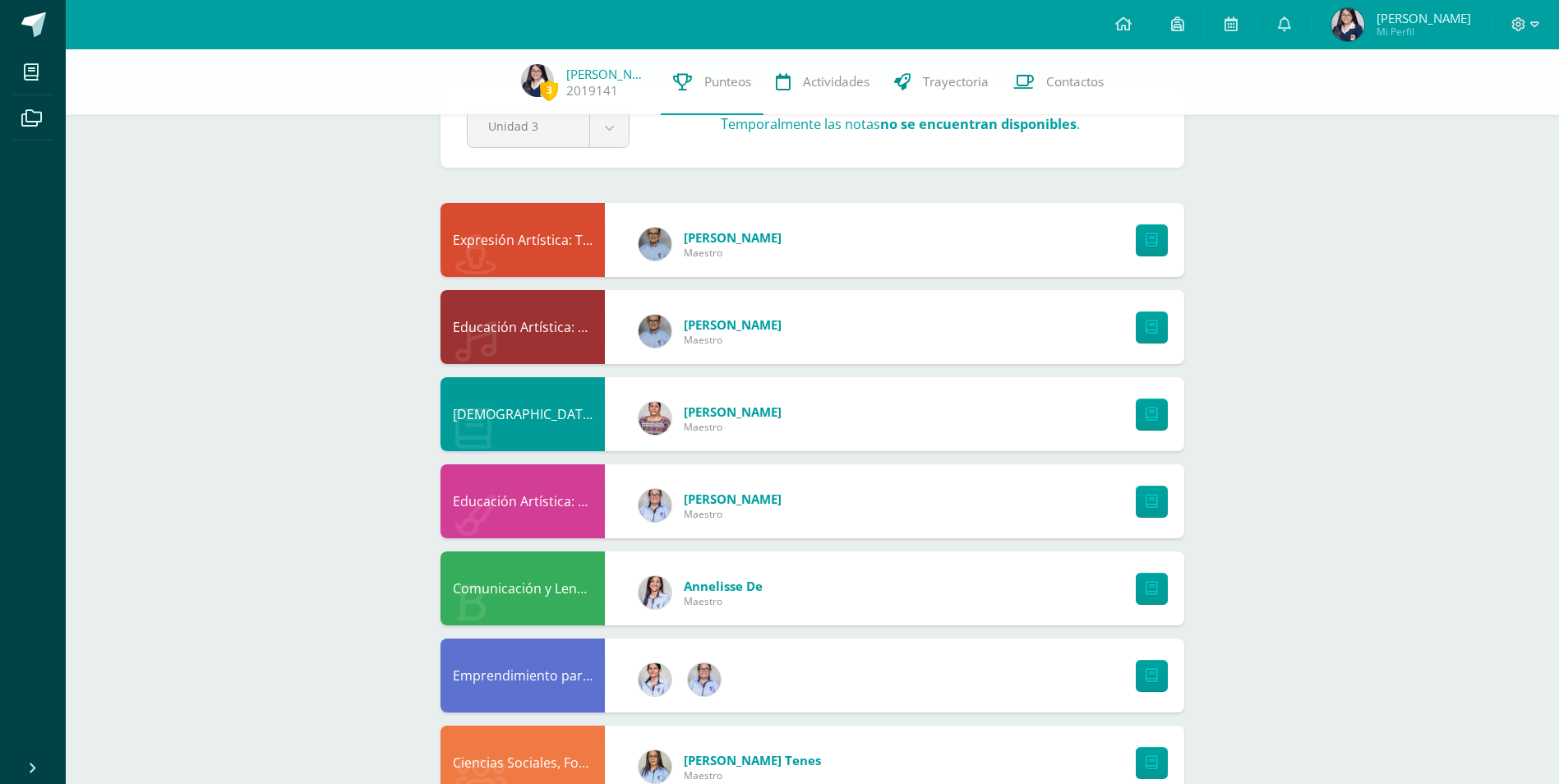
scroll to position [82, 0]
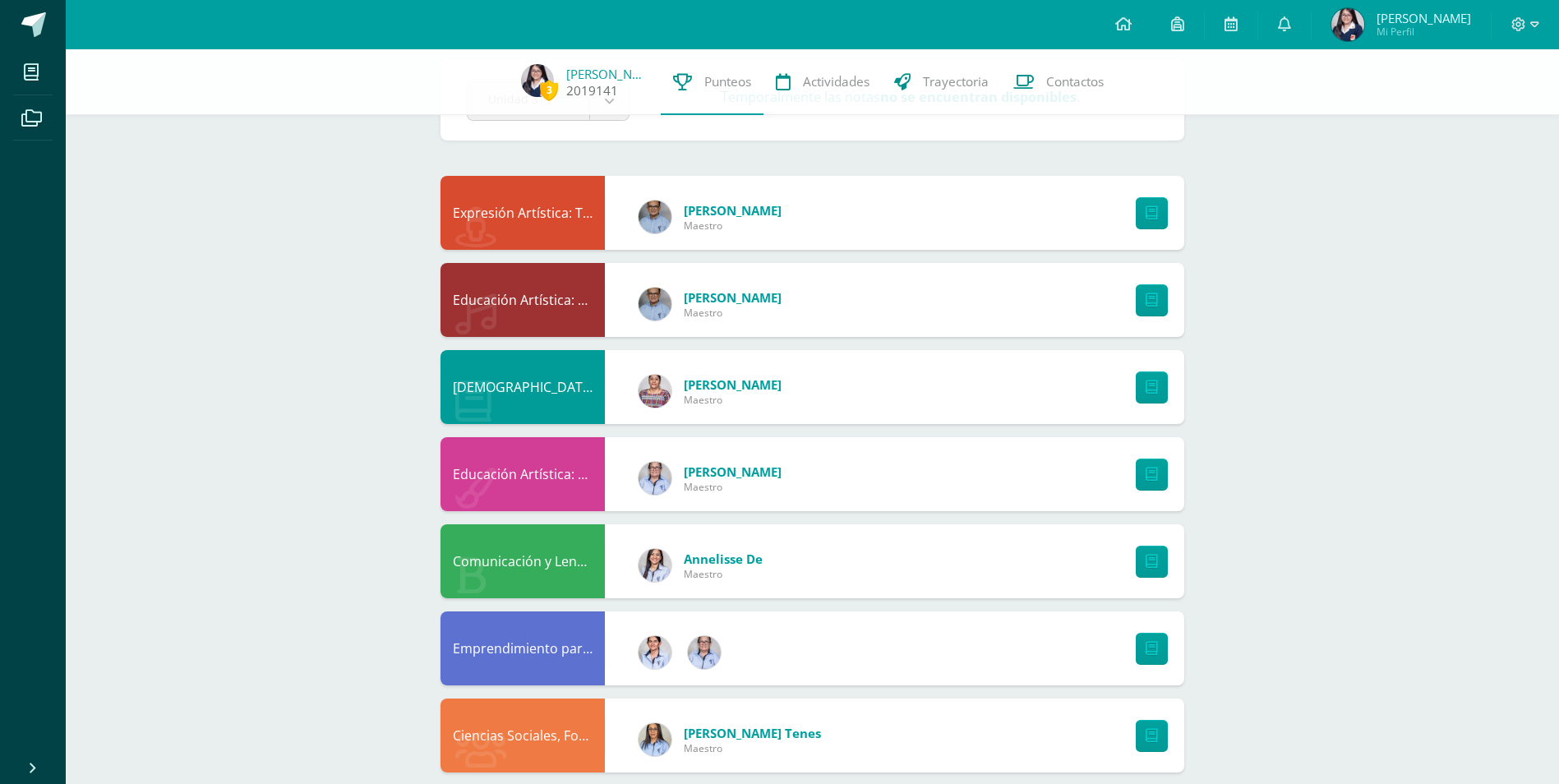
click at [544, 86] on span "3" at bounding box center [549, 89] width 18 height 20
click at [547, 93] on span "3" at bounding box center [549, 89] width 18 height 20
click at [826, 90] on span "Actividades" at bounding box center [836, 82] width 67 height 17
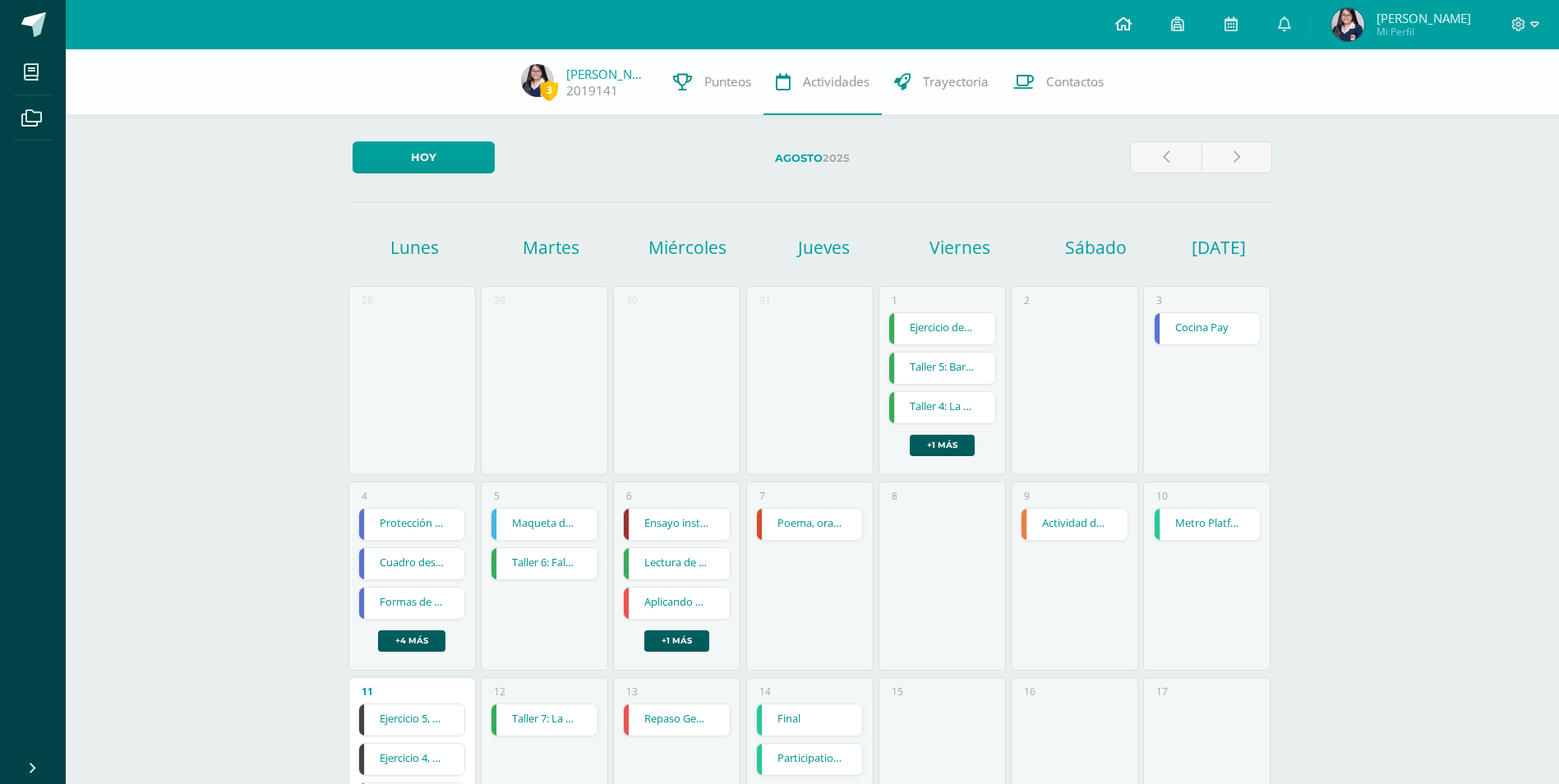
click at [1150, 46] on link at bounding box center [1123, 24] width 56 height 49
click at [1136, 24] on link at bounding box center [1123, 24] width 56 height 49
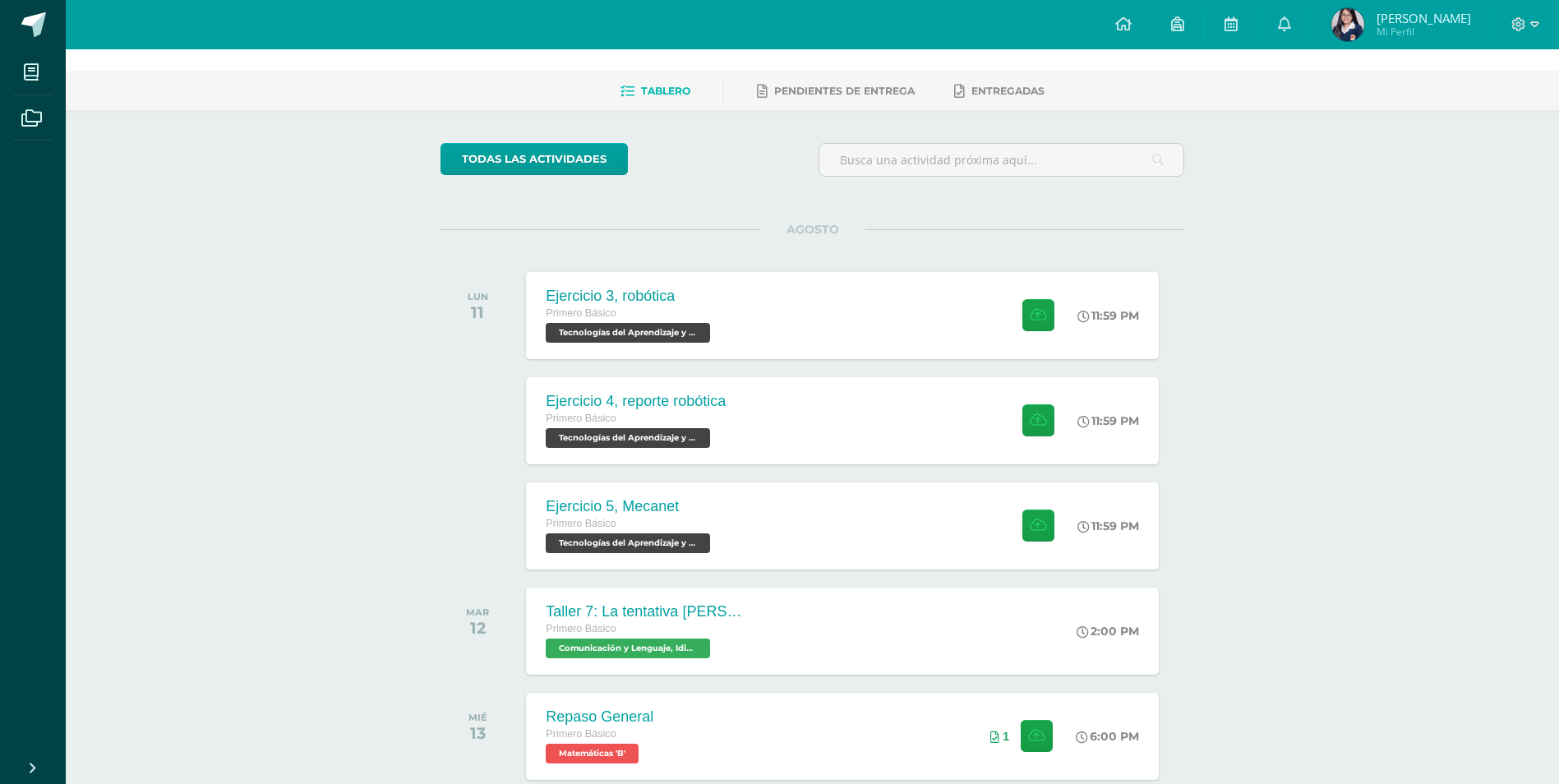
scroll to position [82, 0]
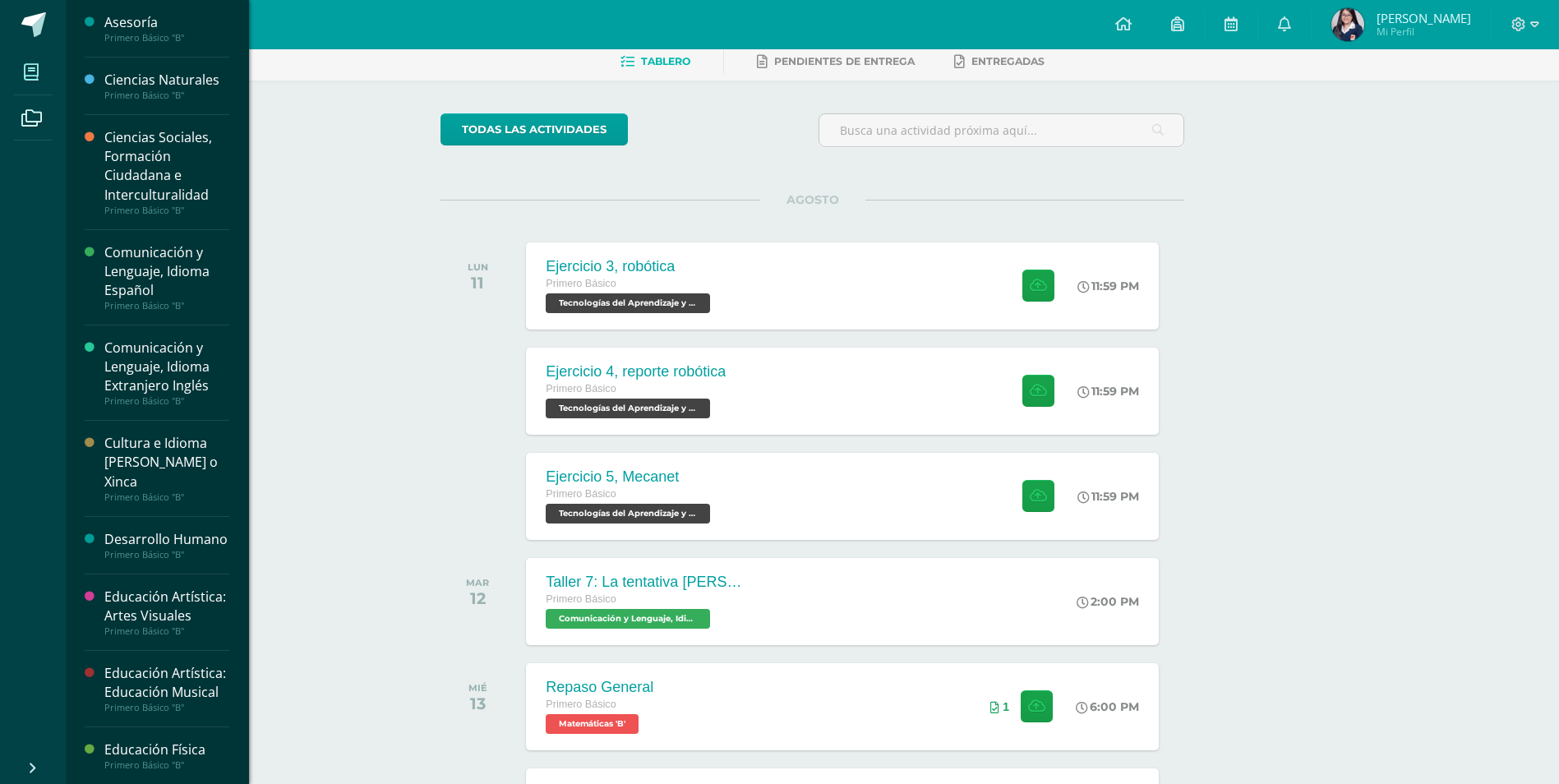
click at [35, 78] on icon at bounding box center [31, 72] width 15 height 16
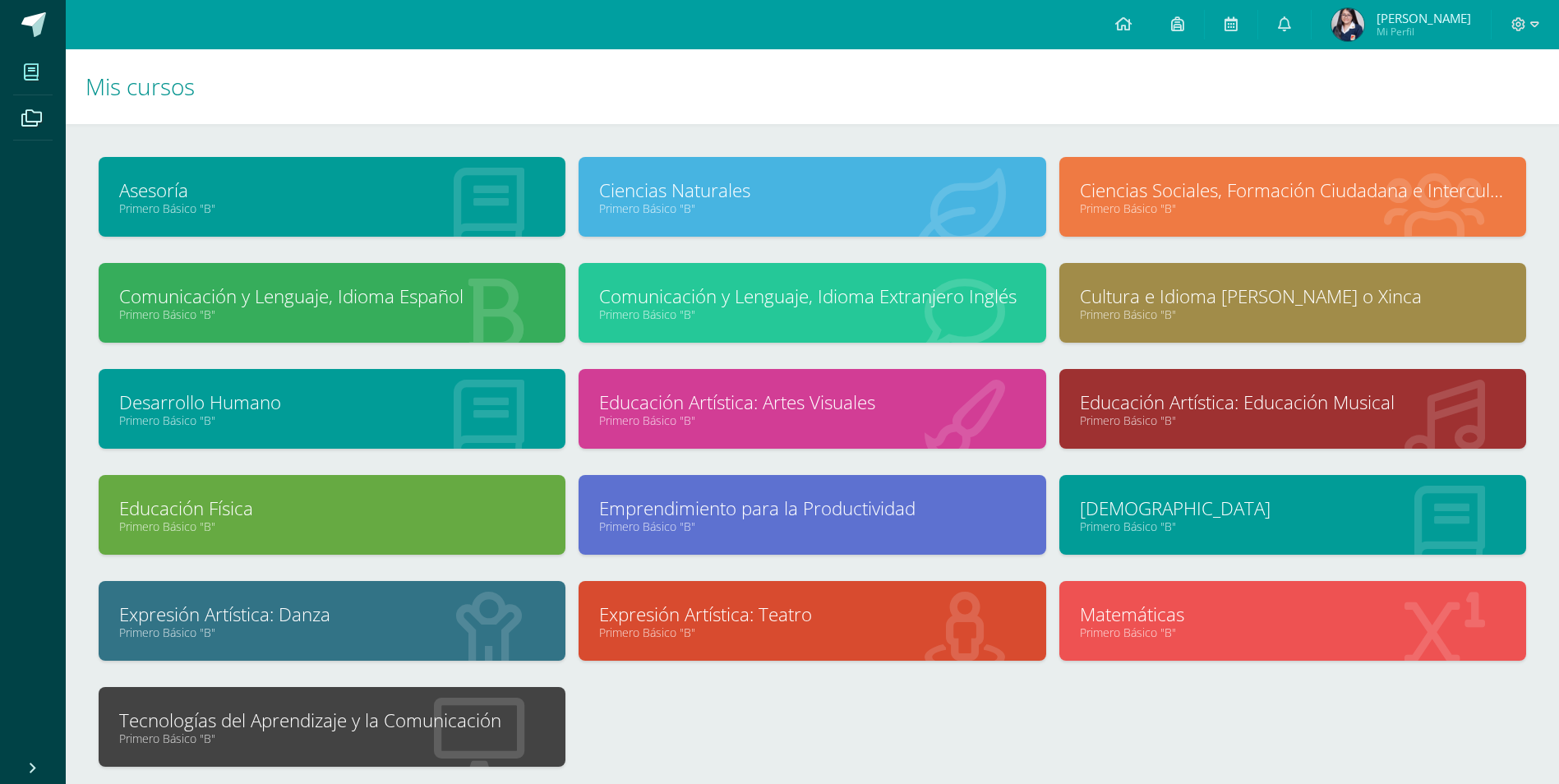
click at [155, 717] on link "Tecnologías del Aprendizaje y la Comunicación" at bounding box center [332, 720] width 425 height 25
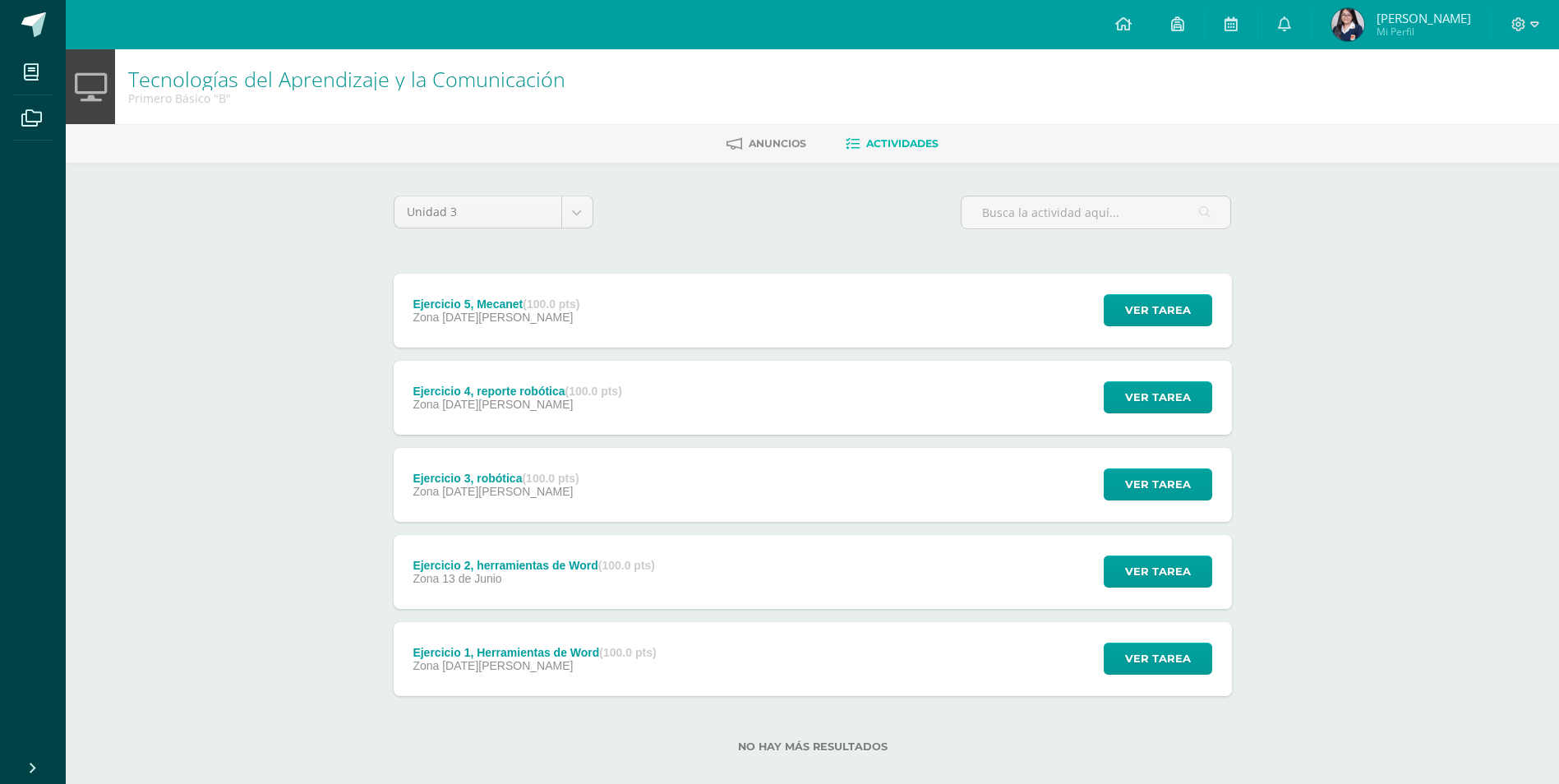
click at [625, 588] on div "Ejercicio 2, herramientas de Word (100.0 pts) Zona 13 de Junio" at bounding box center [533, 572] width 281 height 74
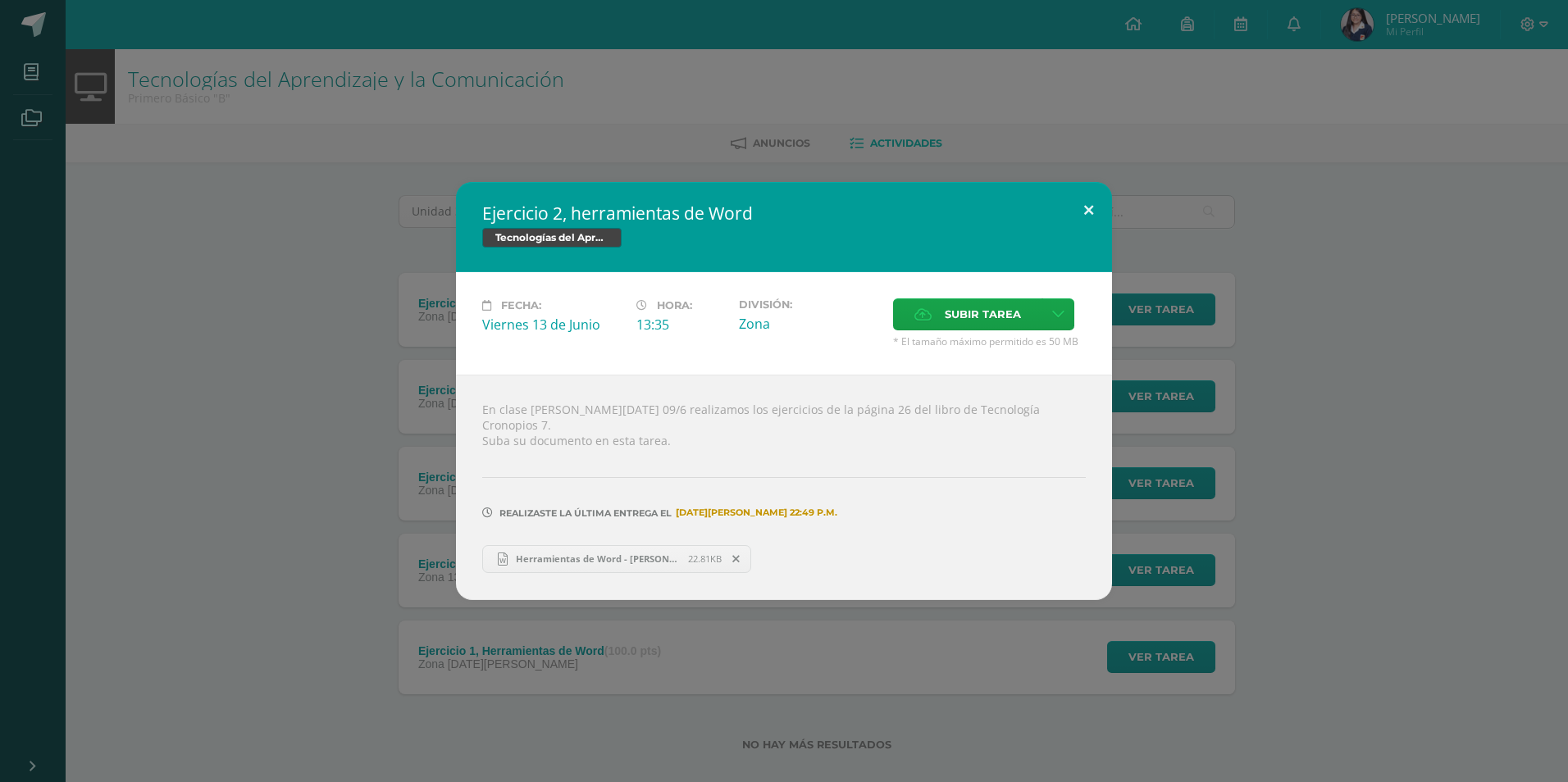
click at [1081, 205] on button at bounding box center [1089, 210] width 47 height 56
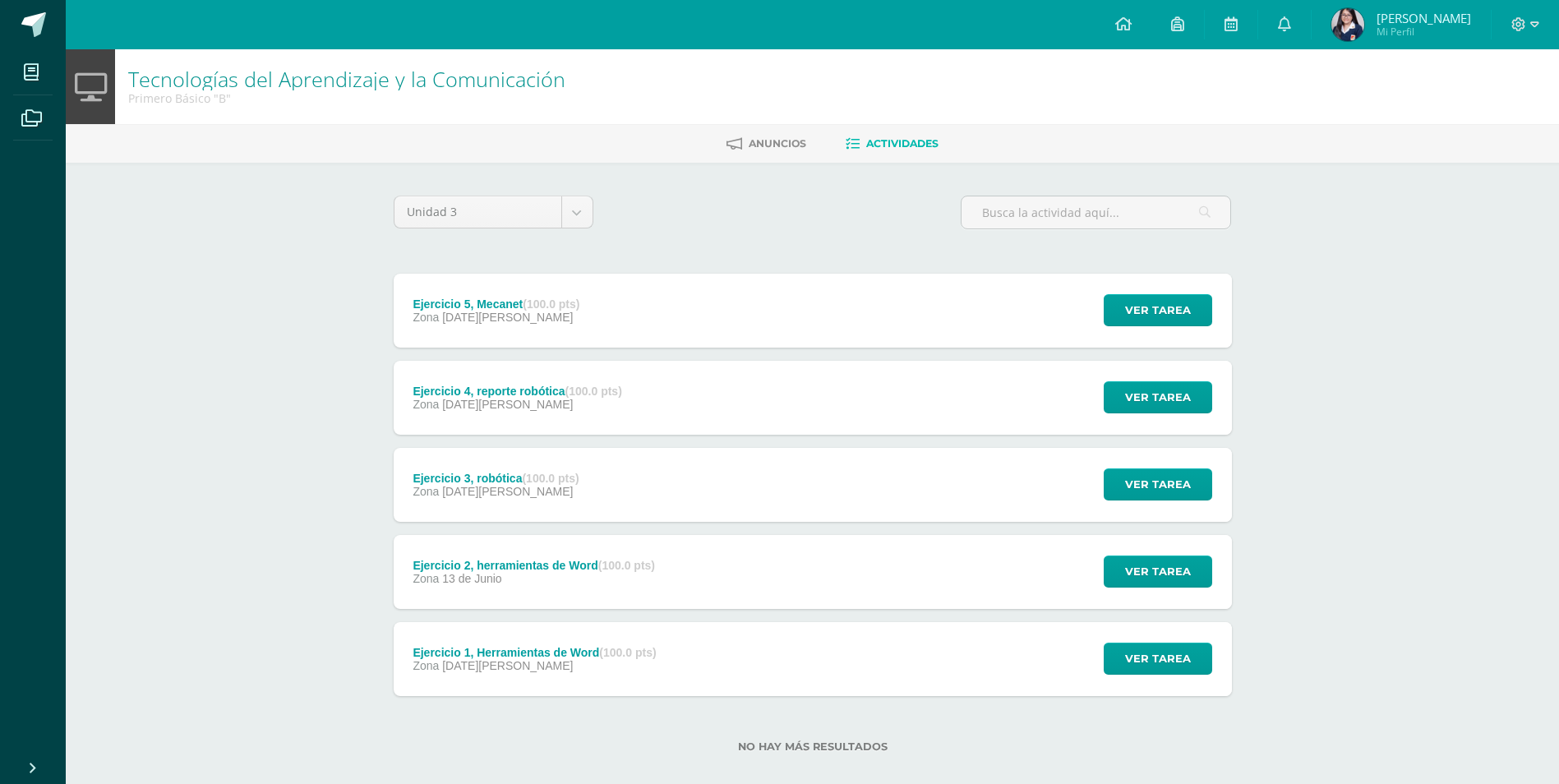
click at [706, 500] on div "Ejercicio 3, robótica (100.0 pts) Zona 11 de Agosto Ver tarea Ejercicio 3, robó…" at bounding box center [812, 485] width 838 height 74
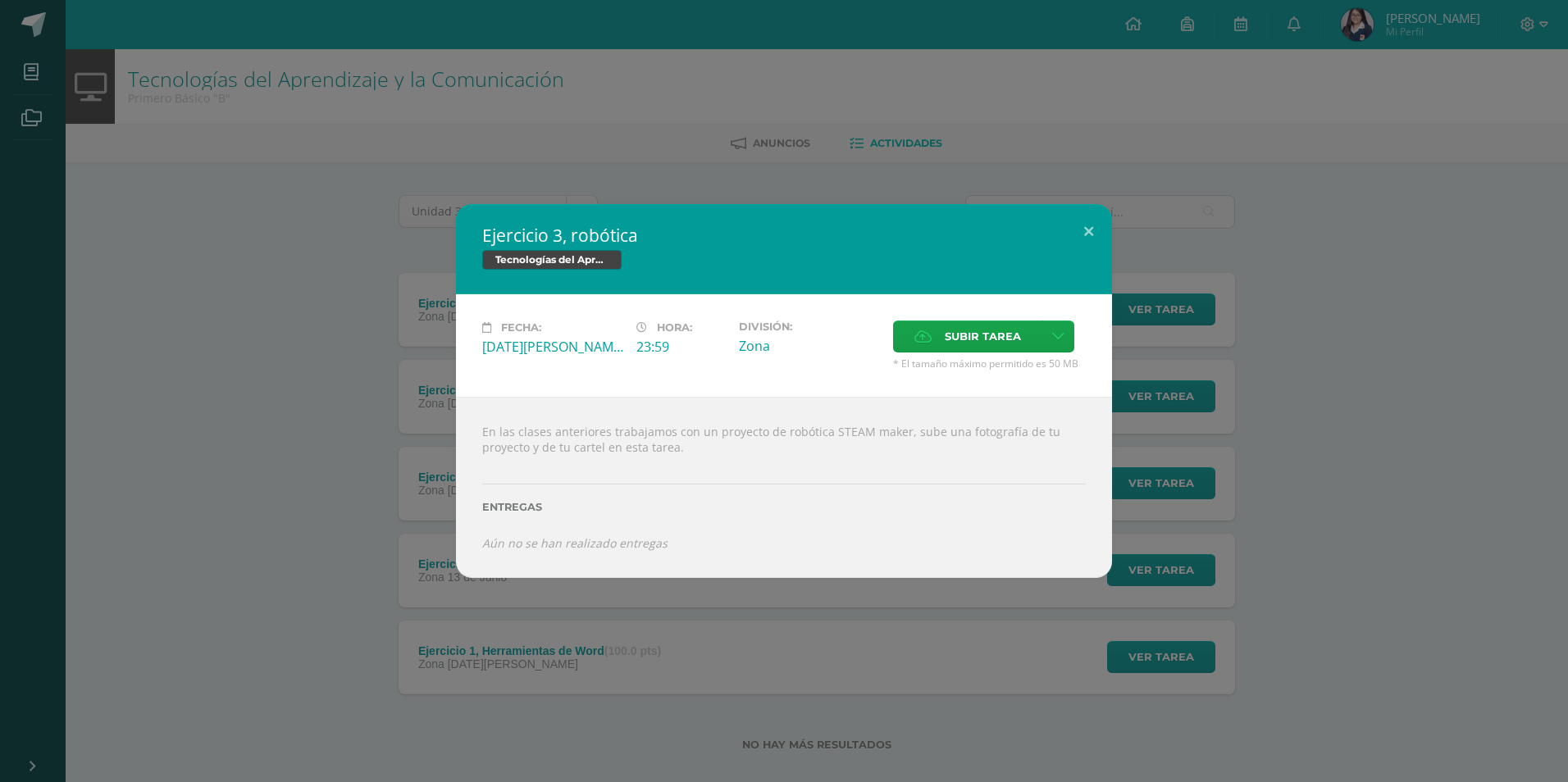
drag, startPoint x: 360, startPoint y: 527, endPoint x: 369, endPoint y: 500, distance: 28.5
click at [360, 519] on div "Ejercicio 3, robótica Tecnologías del Aprendizaje y la Comunicación Fecha: Lune…" at bounding box center [784, 391] width 1555 height 374
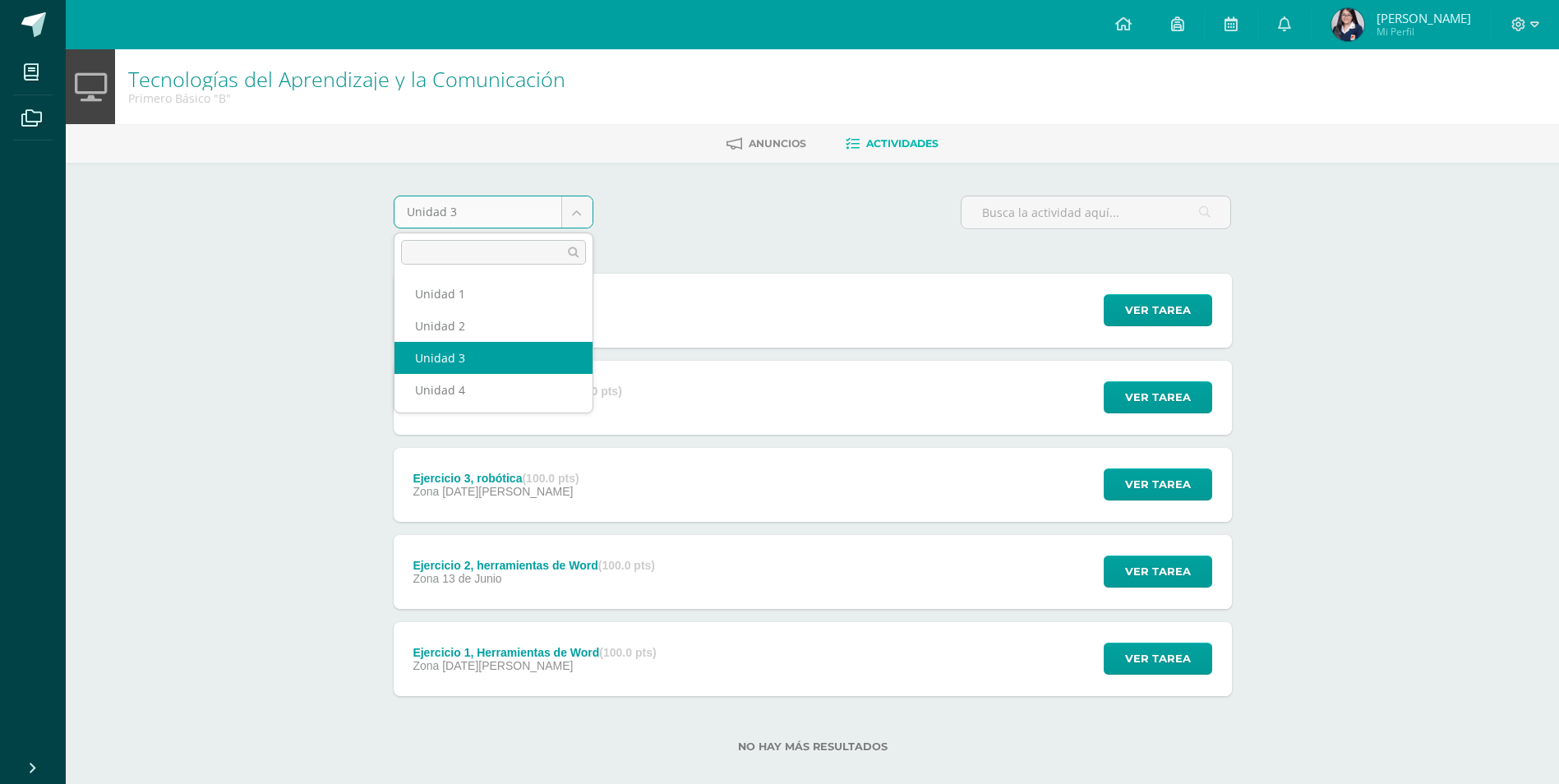
click at [590, 219] on body "Mis cursos Archivos Cerrar panel Asesoría Primero Básico "B" Ciencias Naturales…" at bounding box center [779, 403] width 1559 height 805
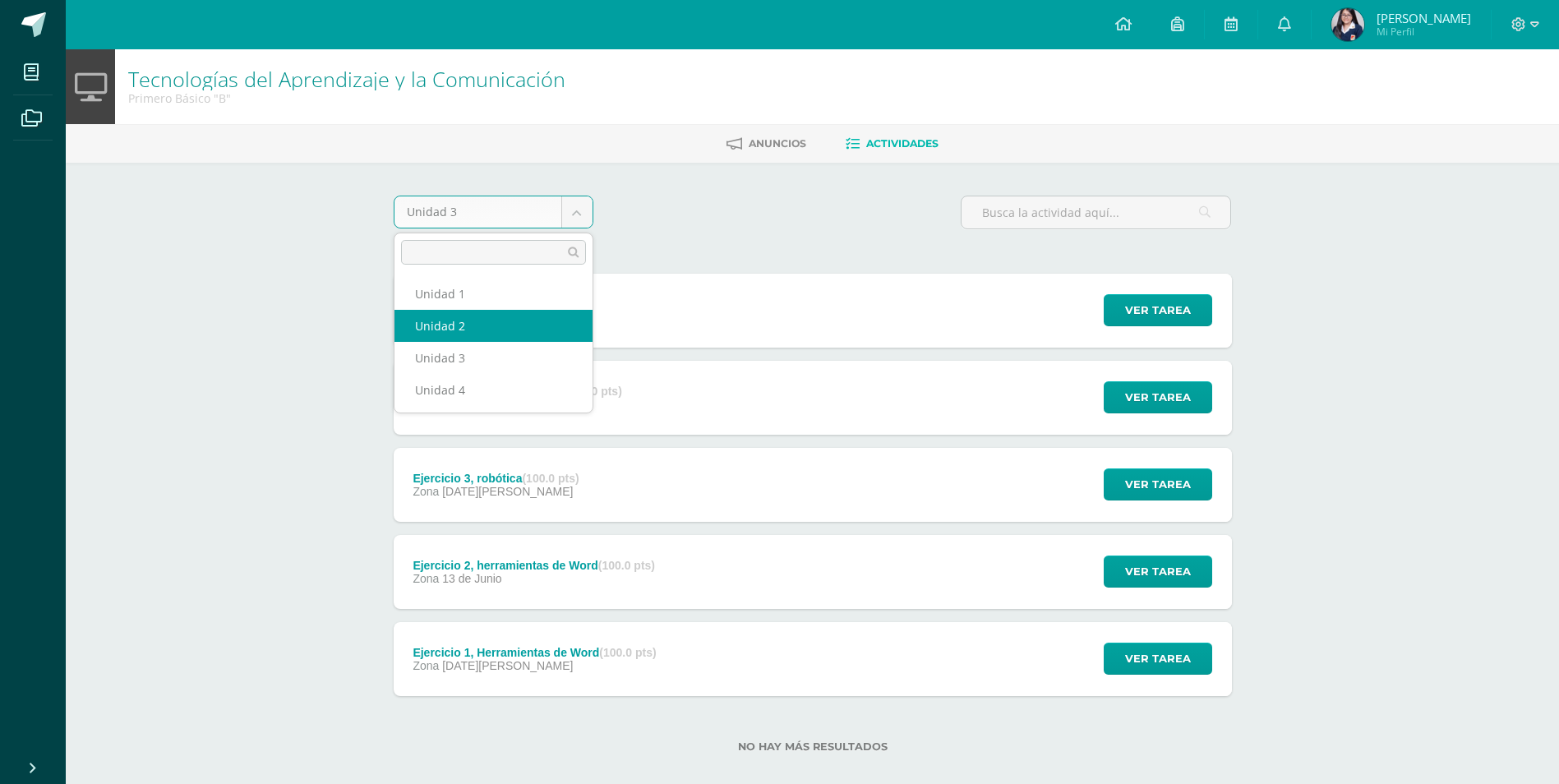
select select "Unidad 2"
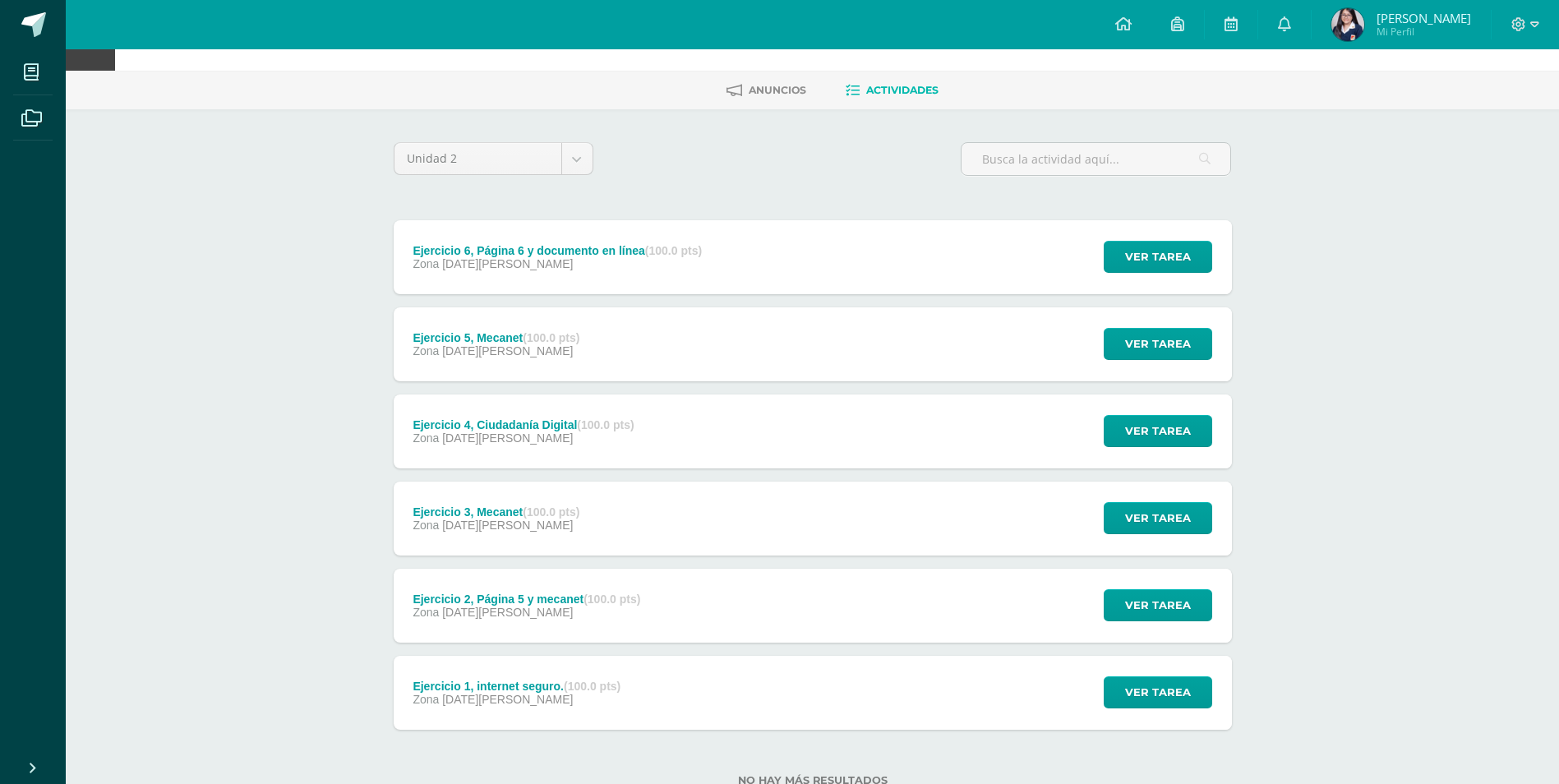
scroll to position [82, 0]
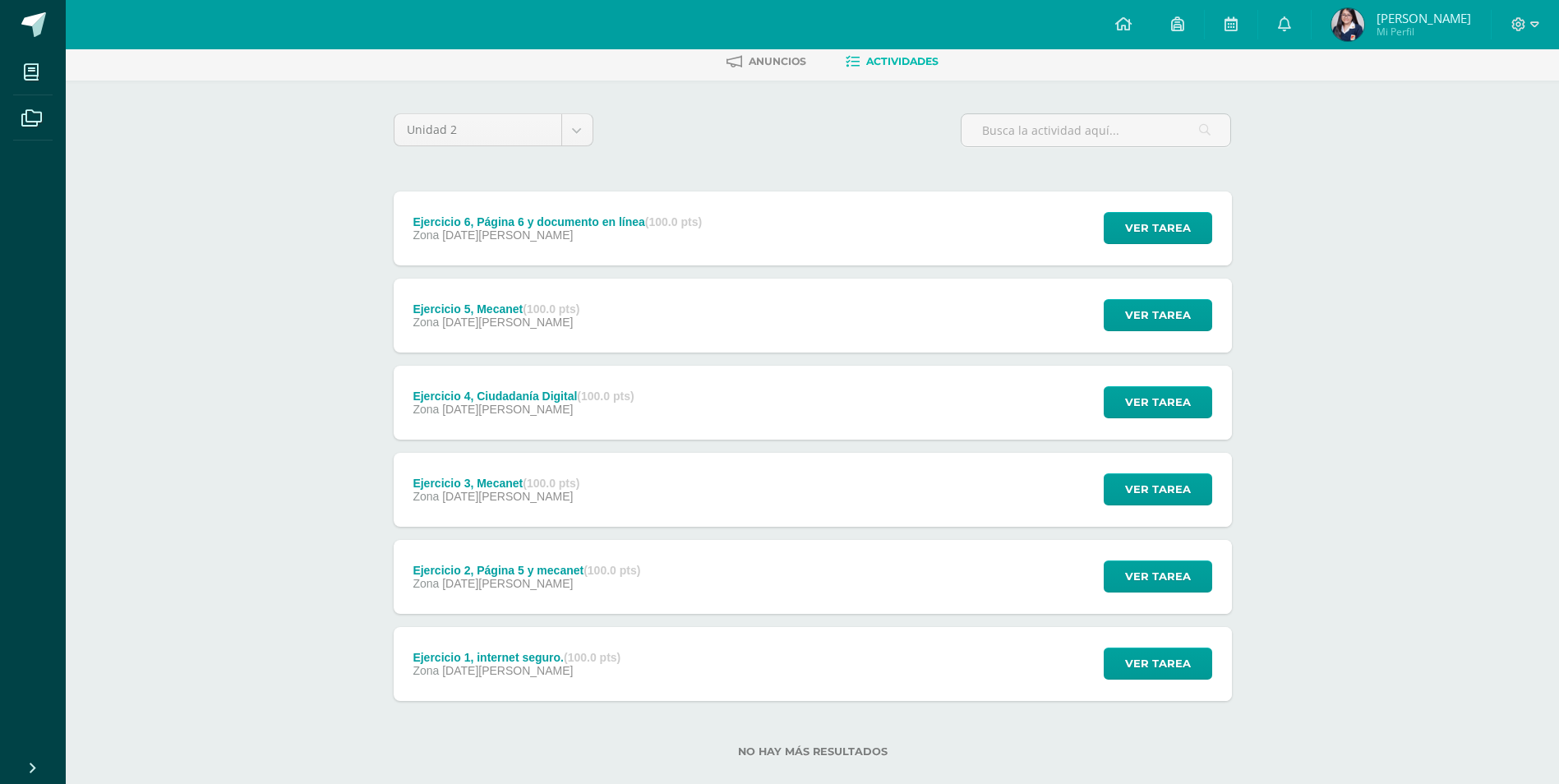
click at [565, 161] on div "Unidad 2 Unidad 1 Unidad 2 Unidad 3 Unidad 4 Ejercicio 6, Página 6 y documento …" at bounding box center [813, 445] width 852 height 664
click at [568, 123] on body "Mis cursos Archivos Cerrar panel Asesoría Primero Básico "B" Ciencias Naturales…" at bounding box center [779, 365] width 1559 height 893
select select "Unidad 1"
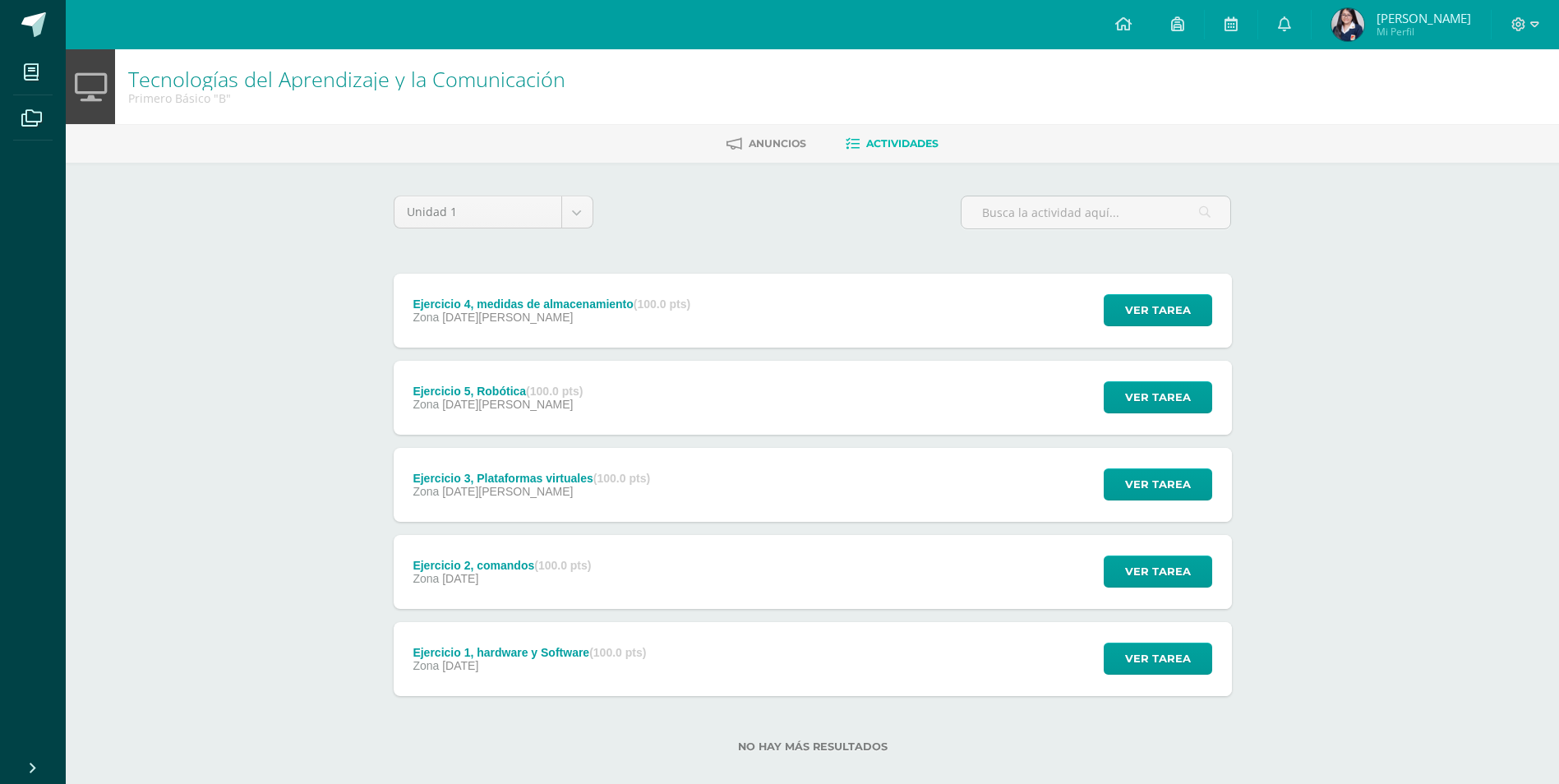
click at [499, 500] on div "Ejercicio 3, Plataformas virtuales (100.0 pts) Zona [DATE][PERSON_NAME]" at bounding box center [531, 485] width 276 height 74
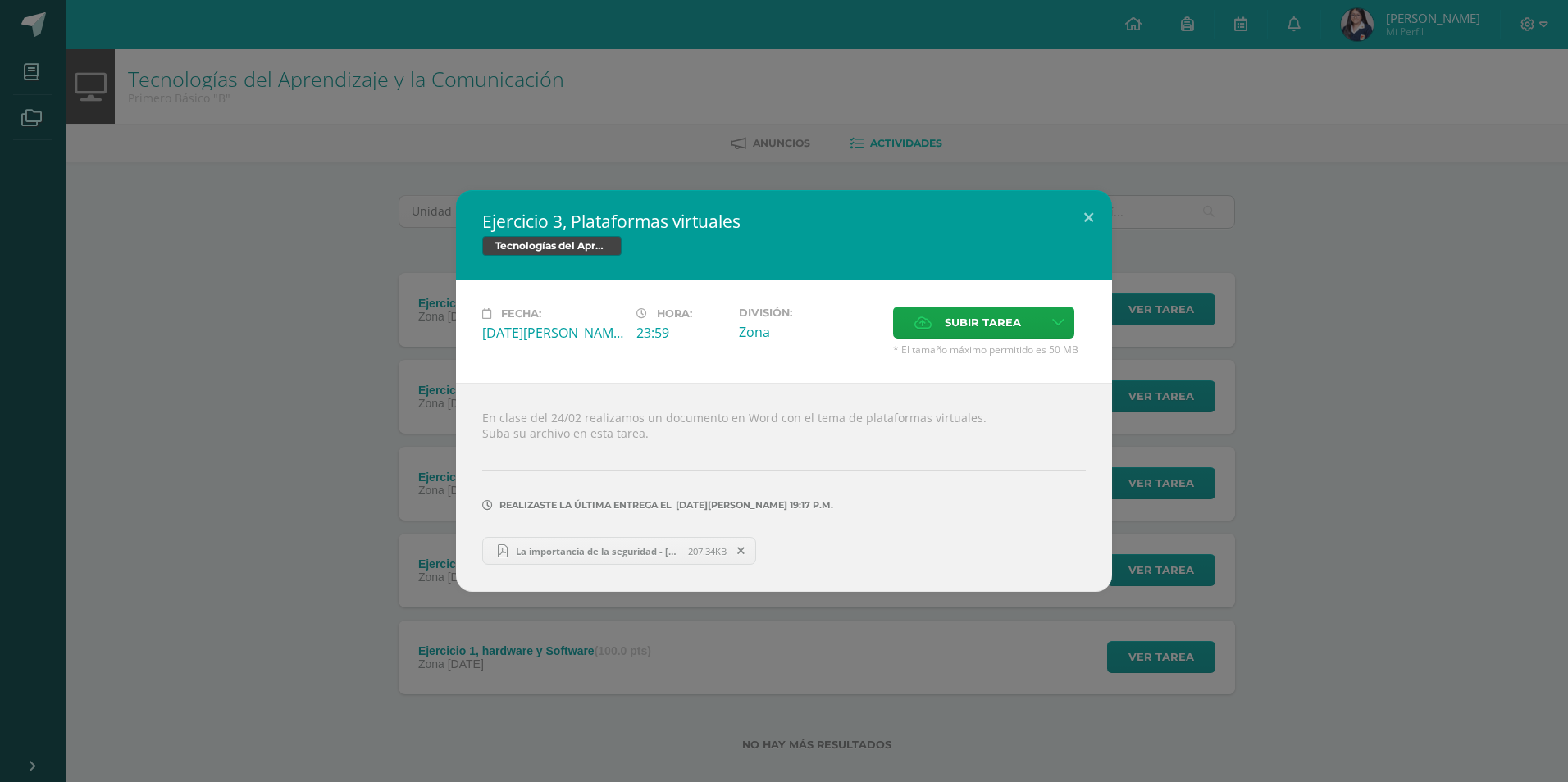
click at [317, 436] on div "Ejercicio 3, Plataformas virtuales Tecnologías del Aprendizaje y la Comunicació…" at bounding box center [784, 391] width 1555 height 402
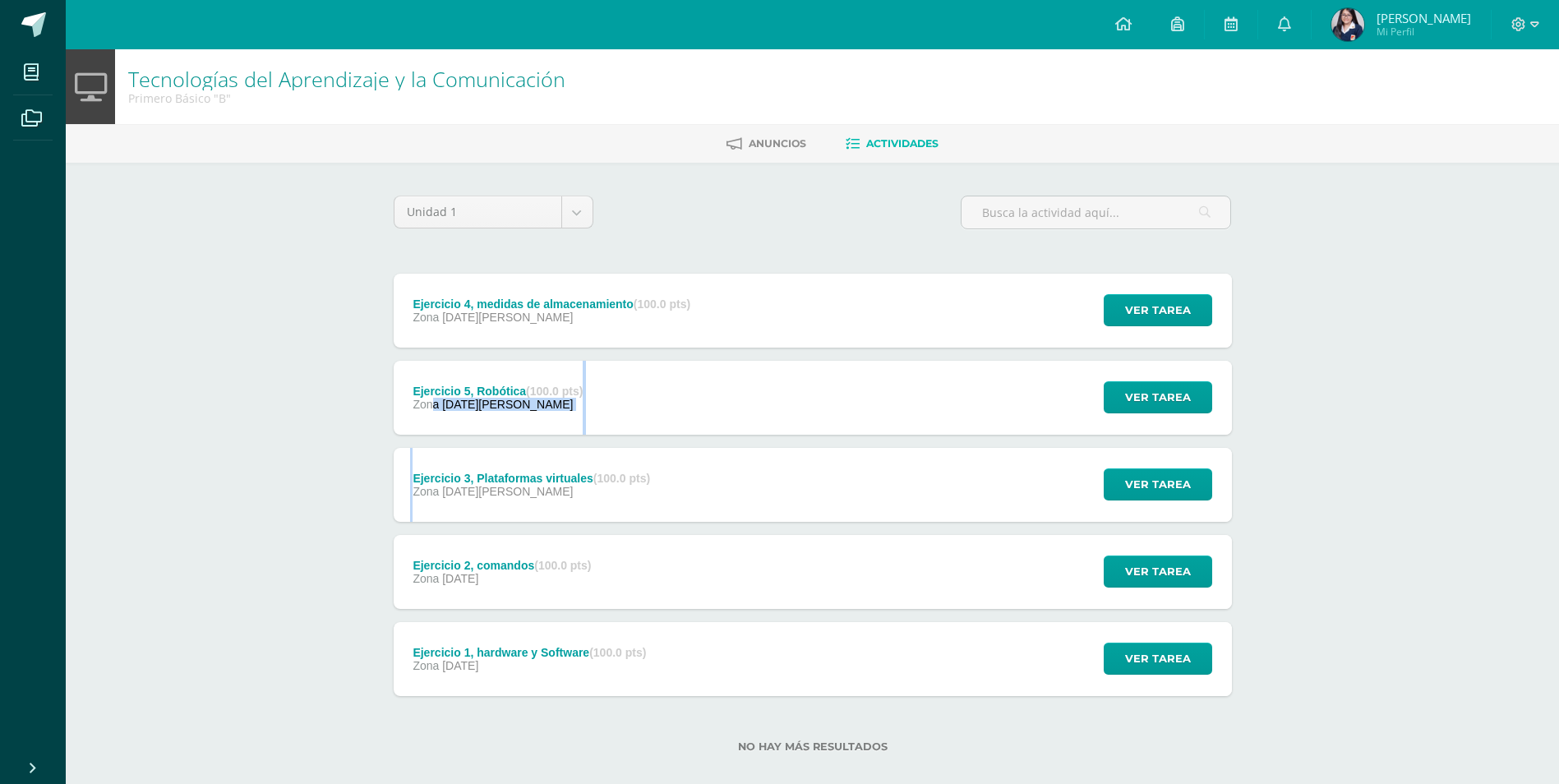
drag, startPoint x: 434, startPoint y: 402, endPoint x: 418, endPoint y: 456, distance: 56.3
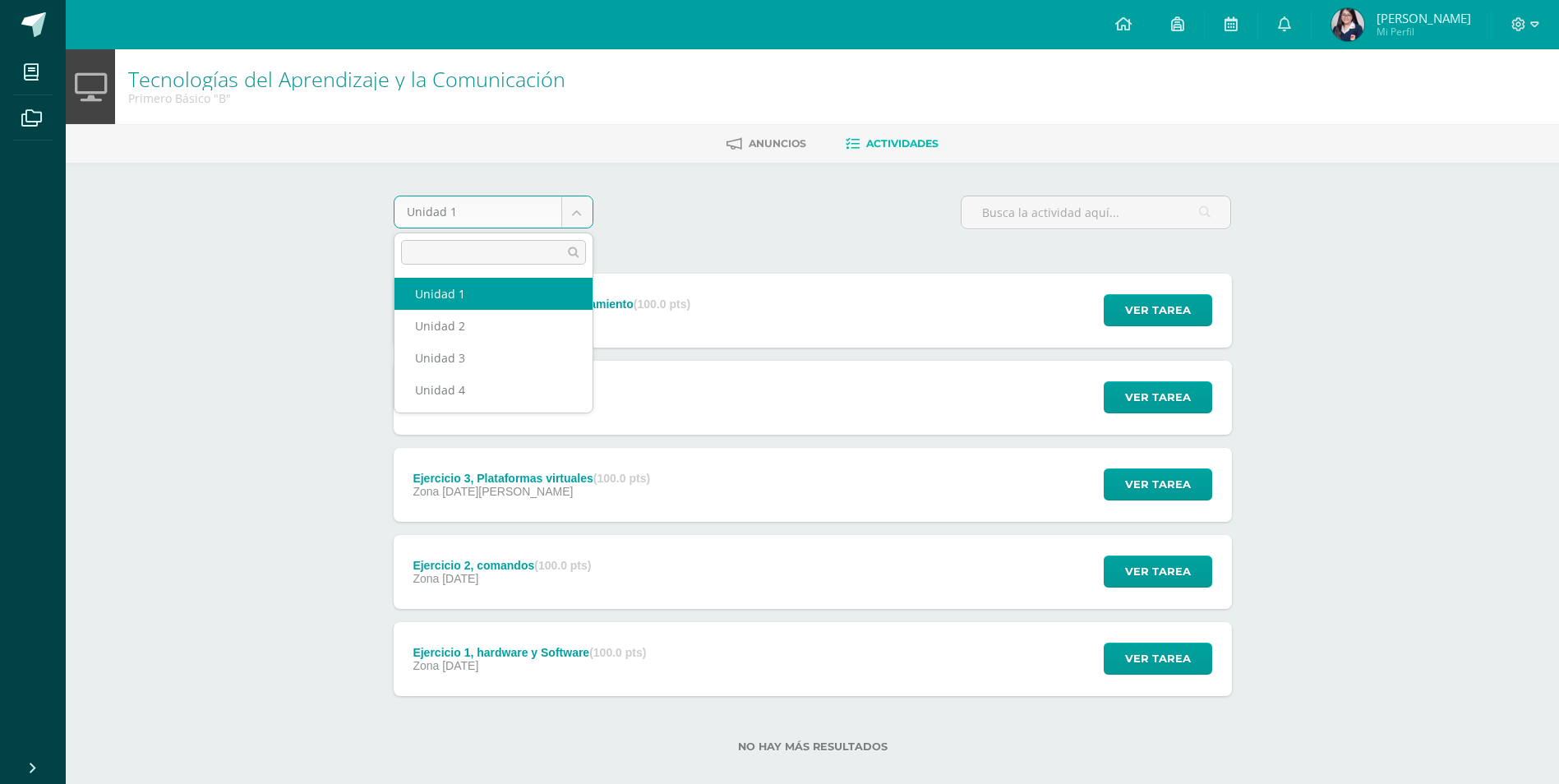
click at [586, 219] on body "Mis cursos Archivos Cerrar panel Asesoría Primero Básico "B" Ciencias Naturales…" at bounding box center [779, 403] width 1559 height 805
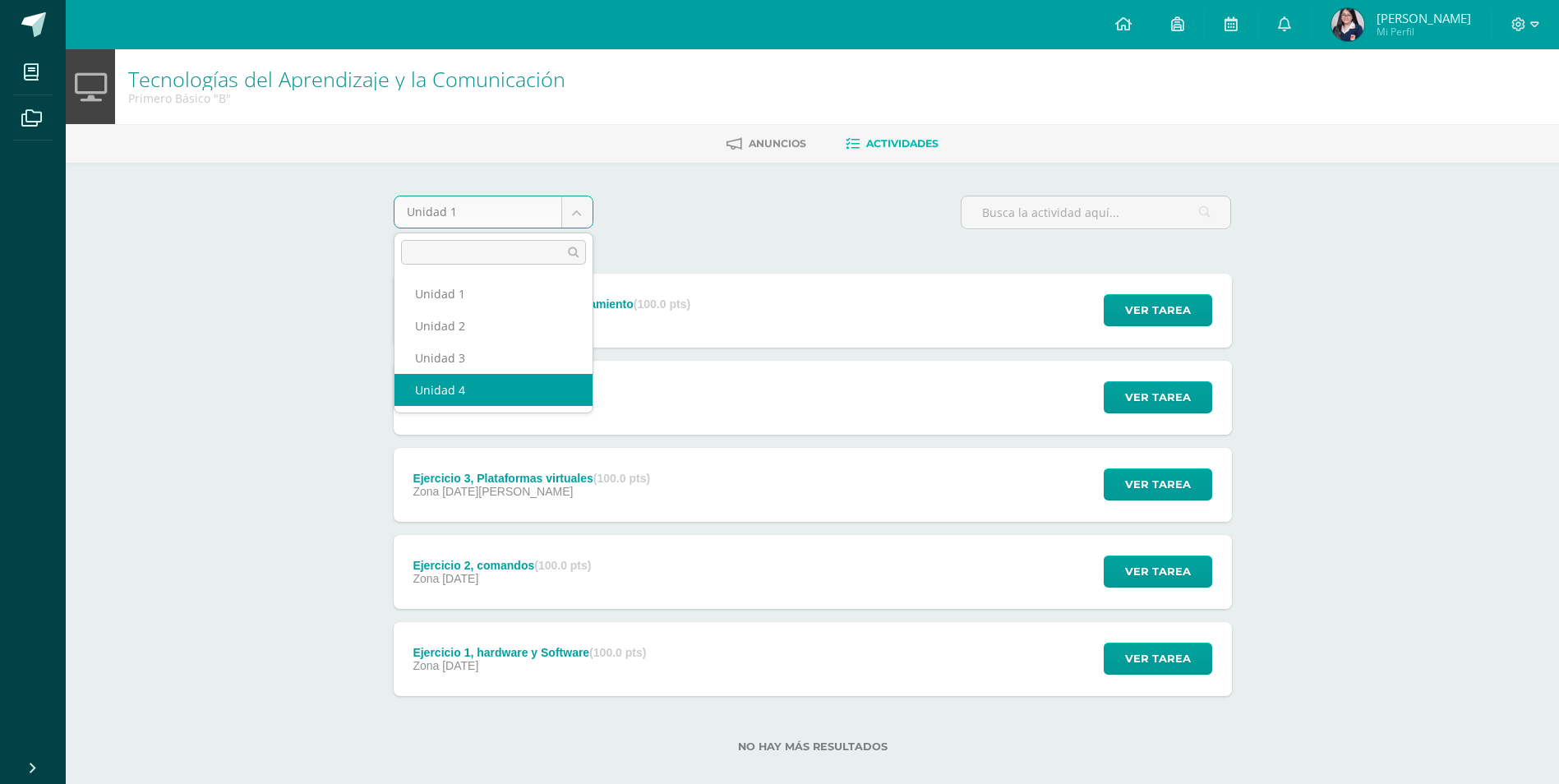
select select "Unidad 4"
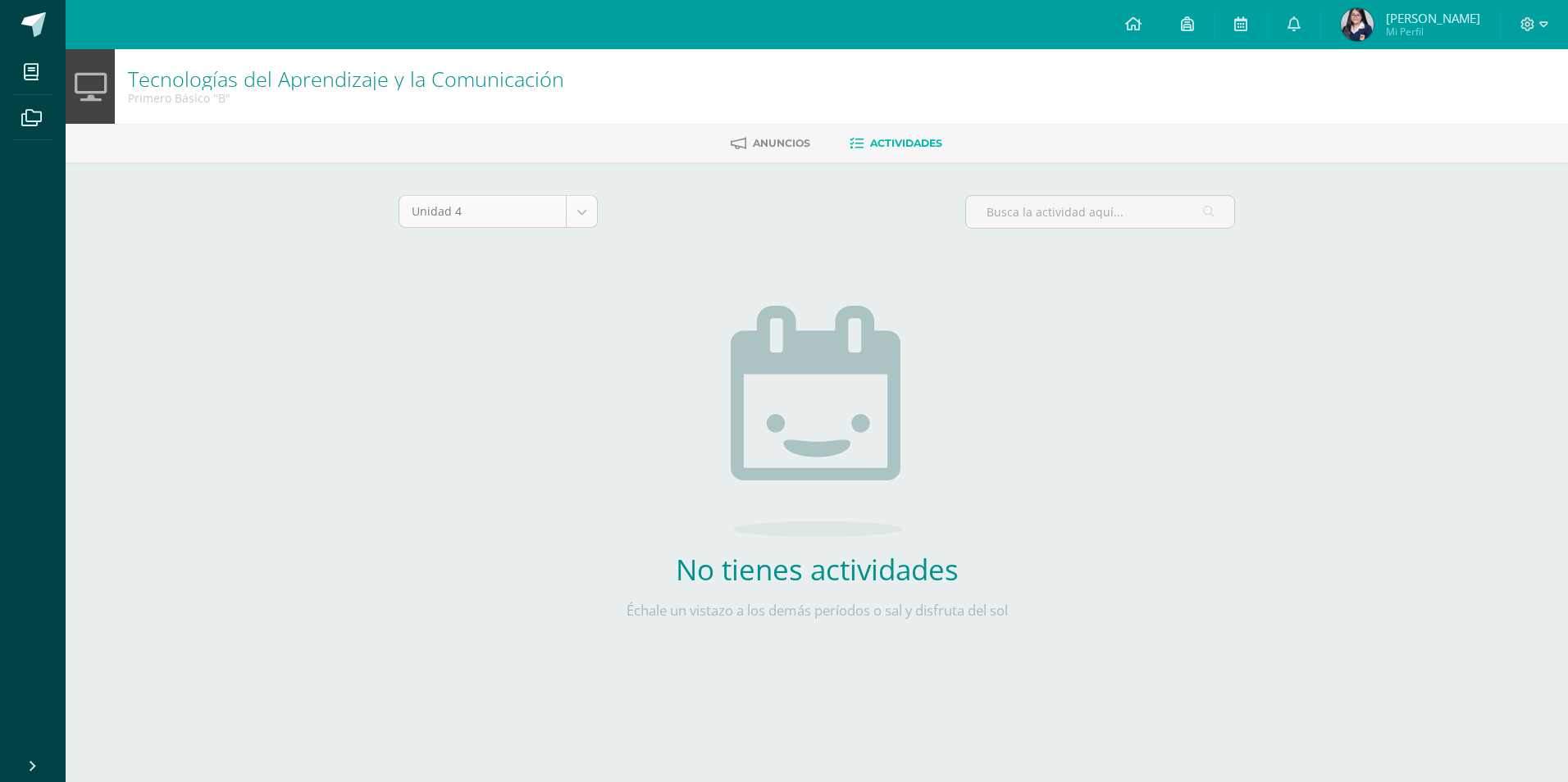
click at [577, 224] on body "Mis cursos Archivos Cerrar panel Asesoría Primero Básico "B" Ciencias Naturales…" at bounding box center [784, 352] width 1568 height 705
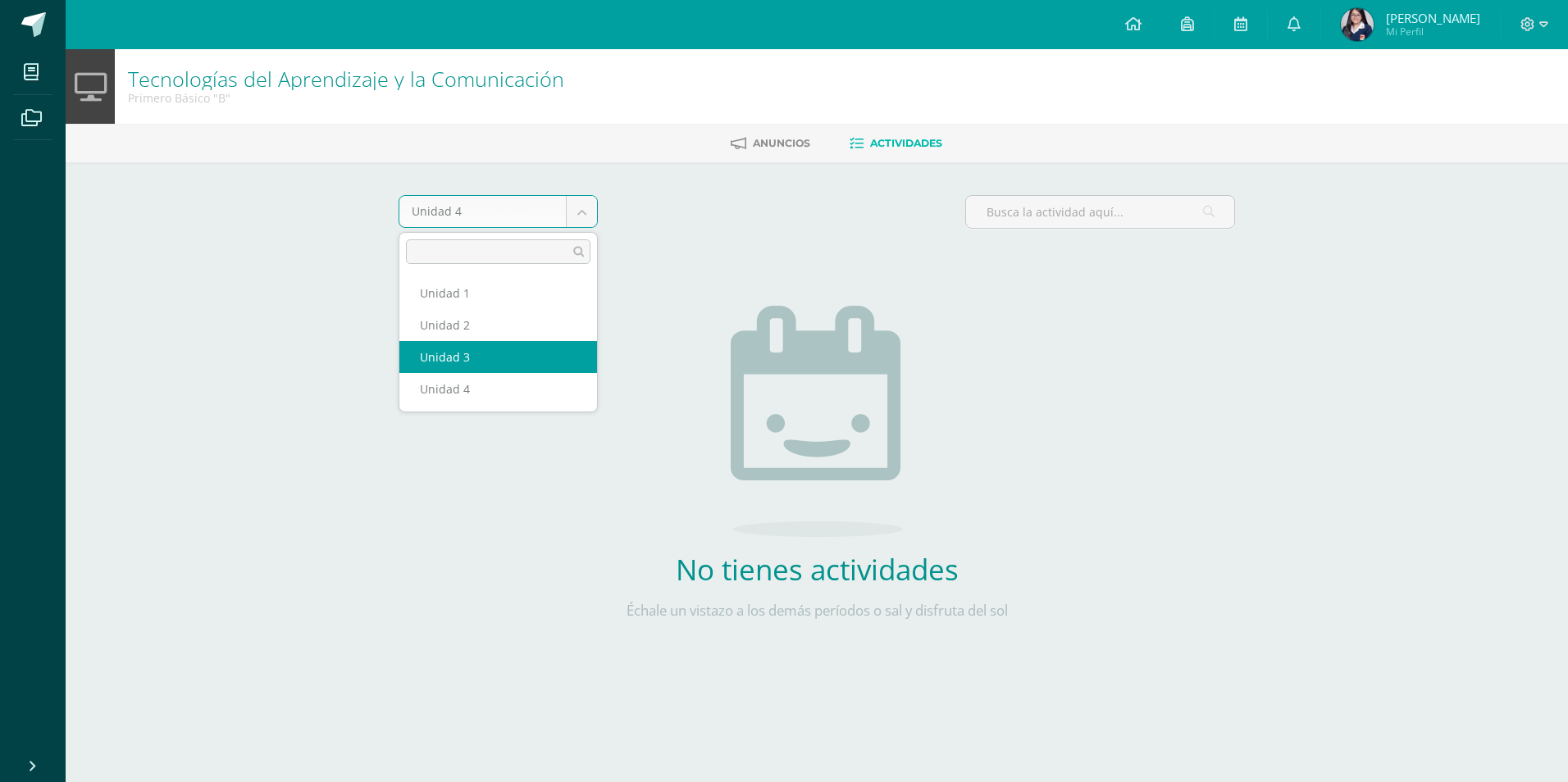
select select "Unidad 3"
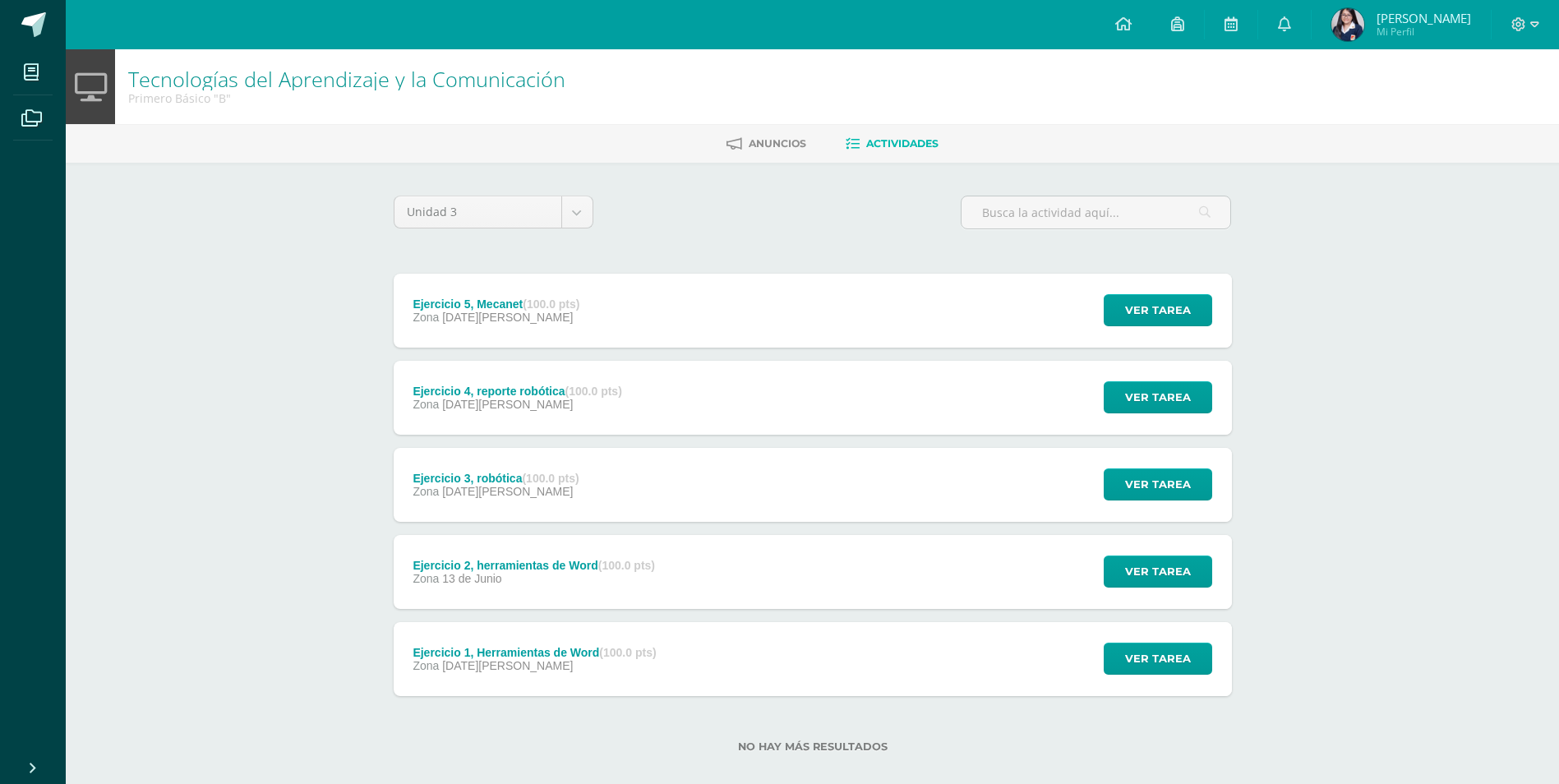
click at [562, 486] on div "Zona [DATE][PERSON_NAME]" at bounding box center [495, 492] width 166 height 14
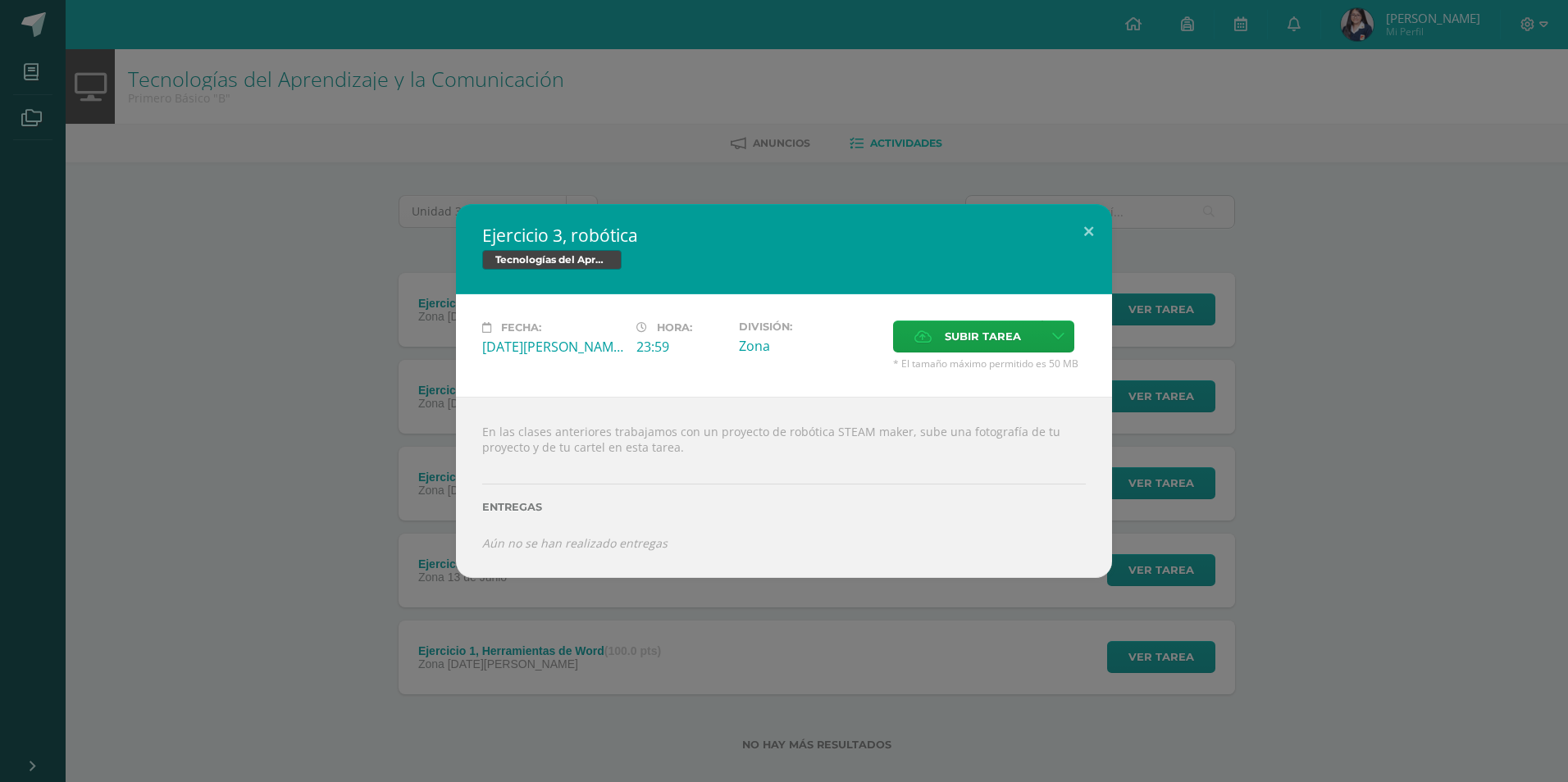
click at [238, 437] on div "Ejercicio 3, robótica Tecnologías del Aprendizaje y la Comunicación Fecha: [DAT…" at bounding box center [784, 391] width 1555 height 374
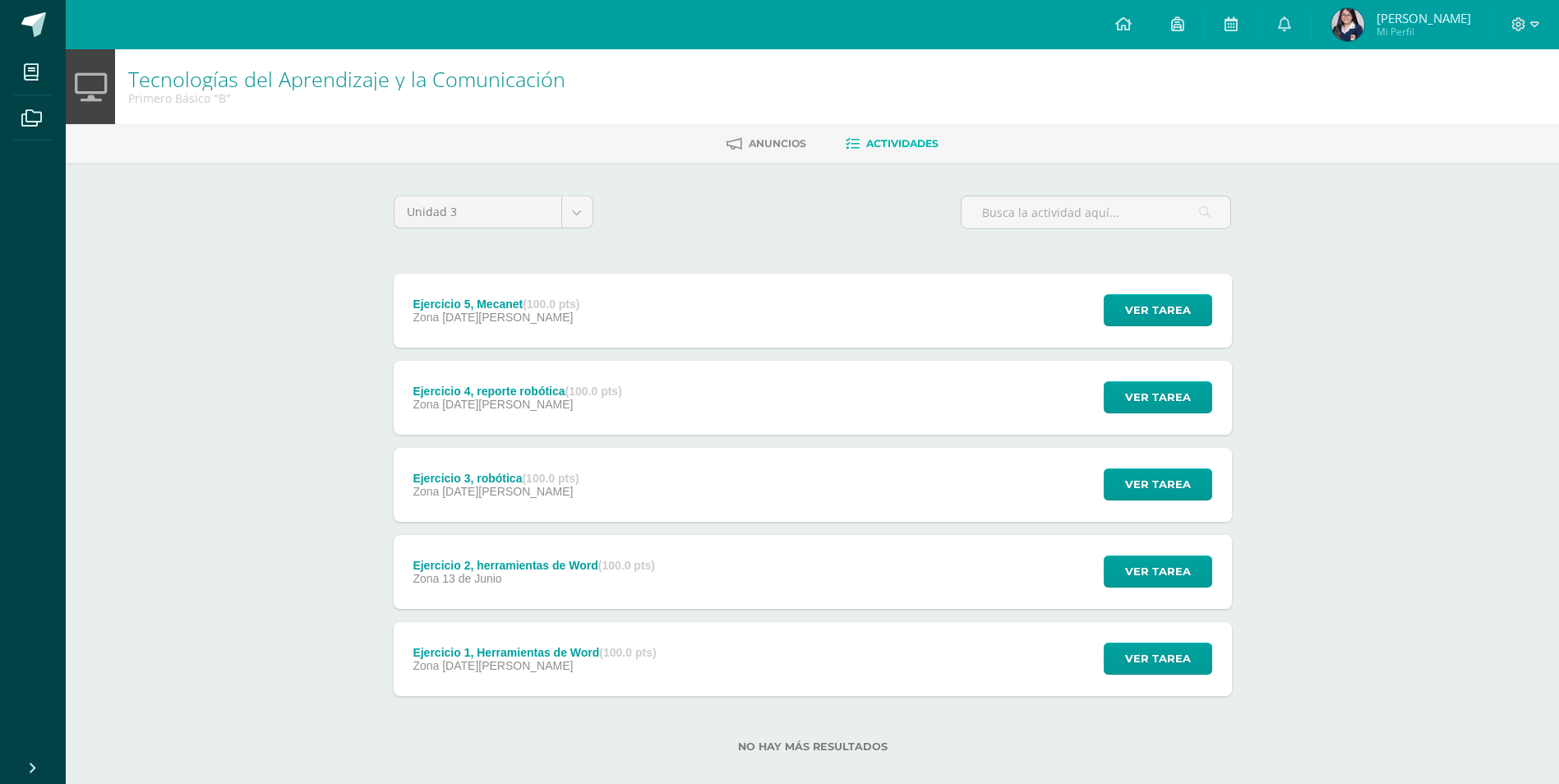
click at [467, 405] on span "[DATE][PERSON_NAME]" at bounding box center [507, 404] width 131 height 14
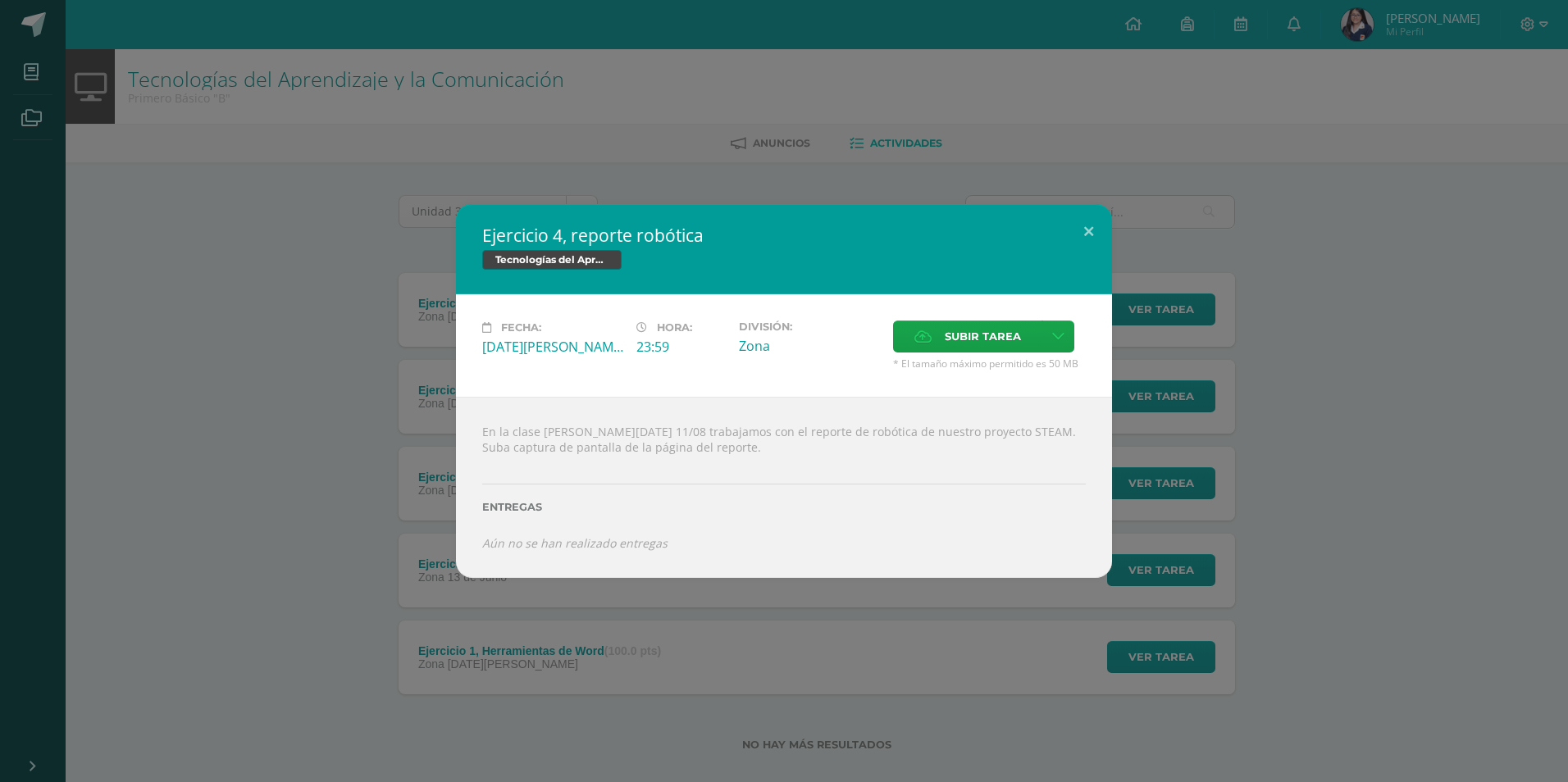
click at [300, 461] on div "Ejercicio 4, reporte robótica Tecnologías del Aprendizaje y la Comunicación Fec…" at bounding box center [784, 391] width 1555 height 374
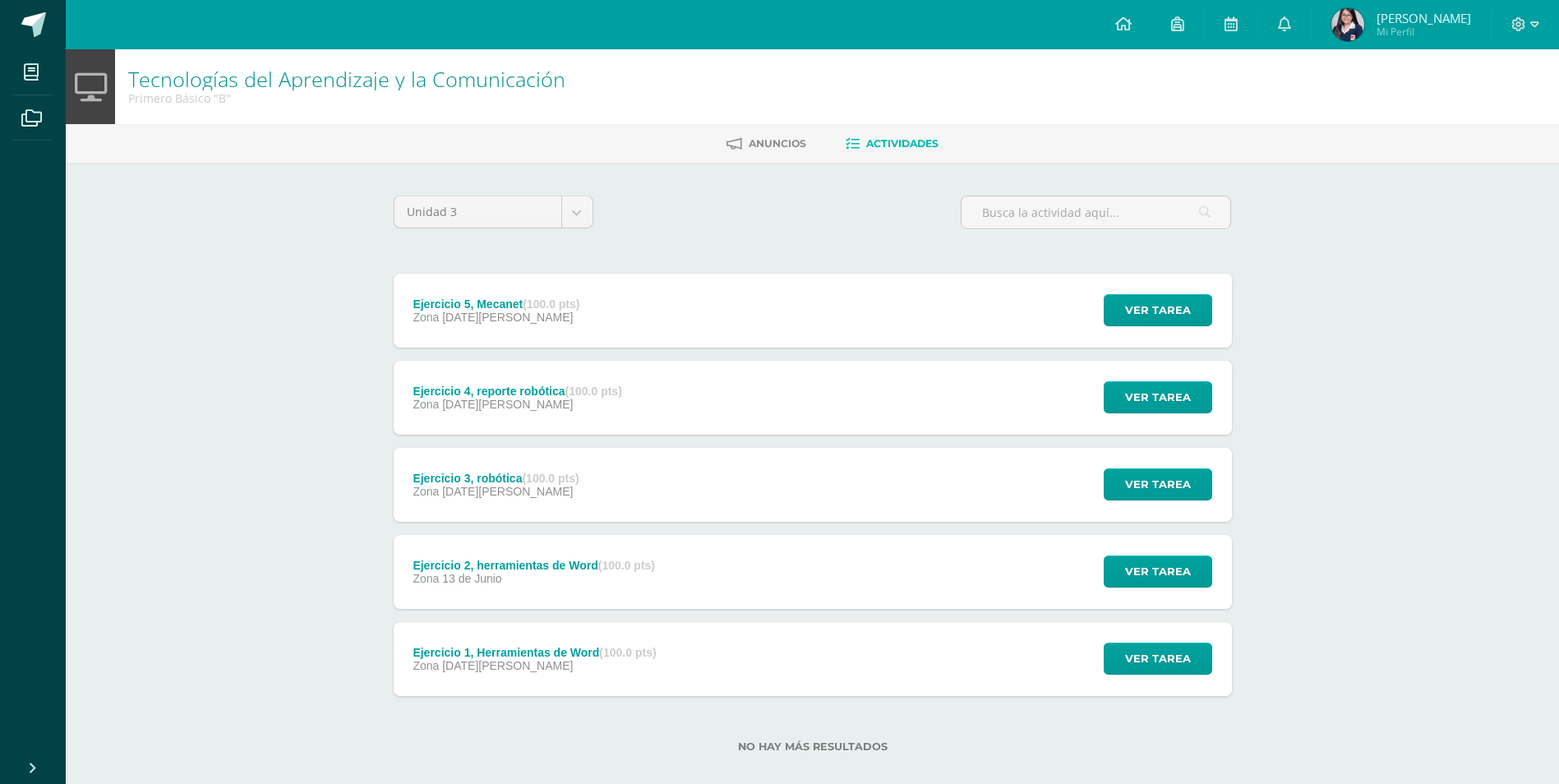
click at [541, 314] on div "Zona 11 de Agosto" at bounding box center [496, 317] width 167 height 14
